Goal: Answer question/provide support: Share knowledge or assist other users

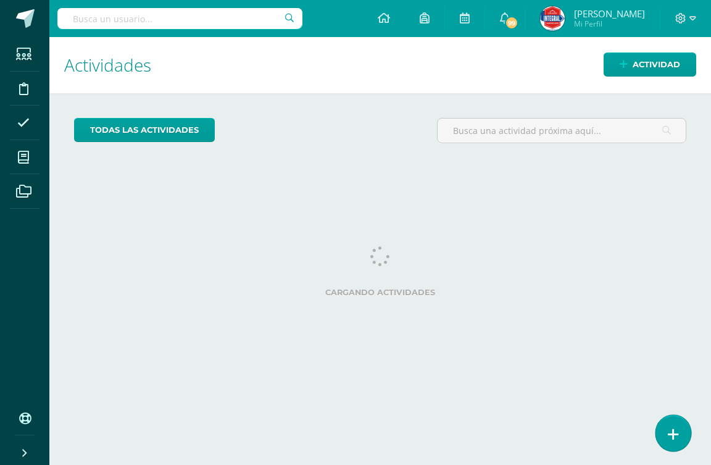
drag, startPoint x: 0, startPoint y: 0, endPoint x: 672, endPoint y: 436, distance: 801.2
click at [674, 434] on icon at bounding box center [673, 434] width 11 height 14
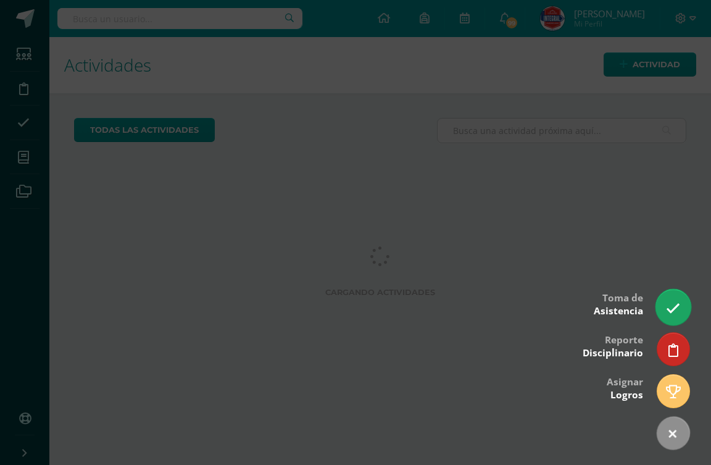
click at [672, 305] on icon at bounding box center [673, 308] width 14 height 14
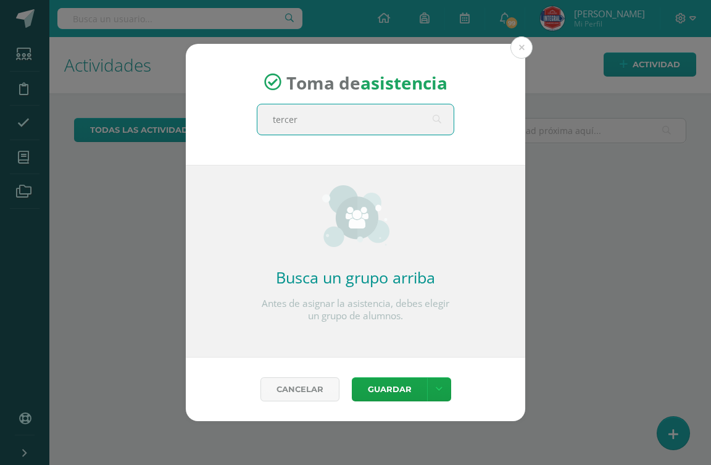
type input "tercero"
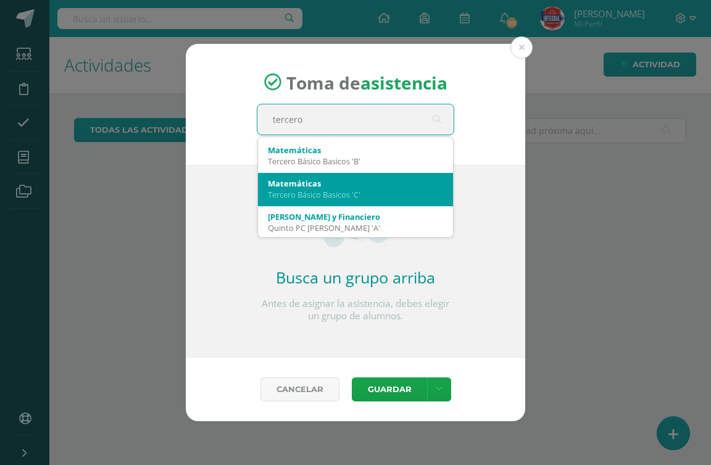
scroll to position [67, 0]
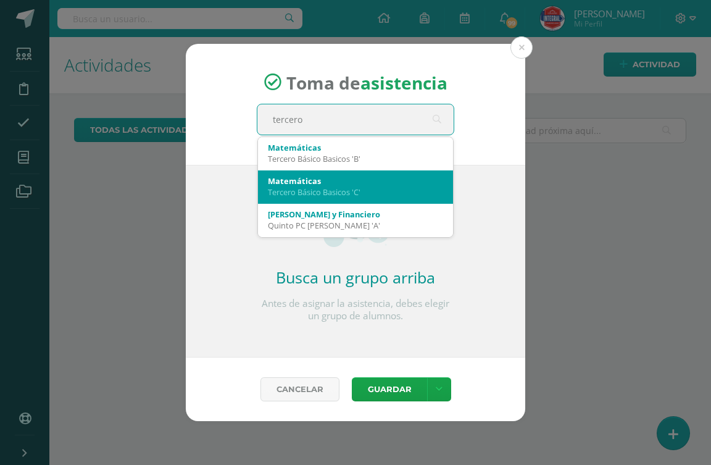
click at [382, 192] on div "Tercero Básico Basicos 'C'" at bounding box center [355, 191] width 175 height 11
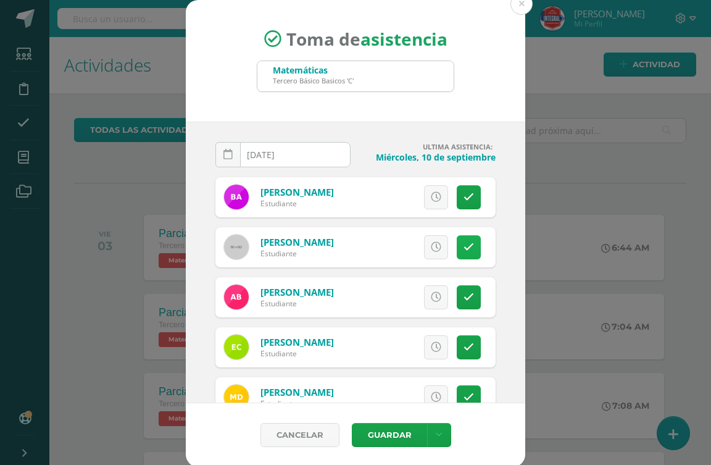
click at [458, 247] on link at bounding box center [469, 247] width 24 height 24
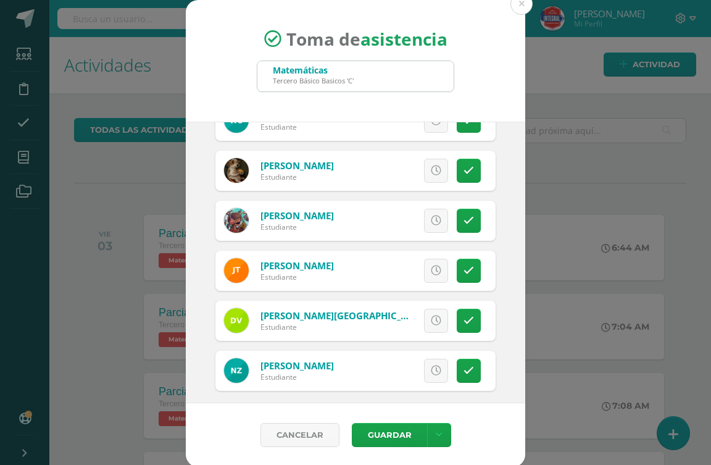
scroll to position [1134, 0]
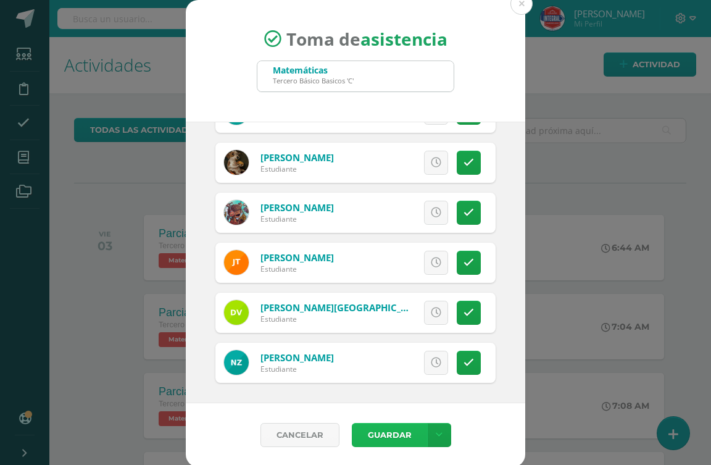
click at [387, 428] on button "Guardar" at bounding box center [389, 435] width 75 height 24
